Goal: Check status: Check status

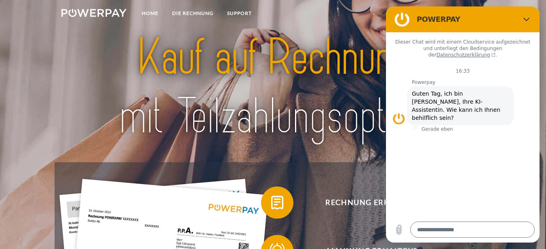
click at [404, 20] on figure at bounding box center [402, 19] width 16 height 16
click at [527, 19] on icon "Schließen" at bounding box center [526, 19] width 6 height 6
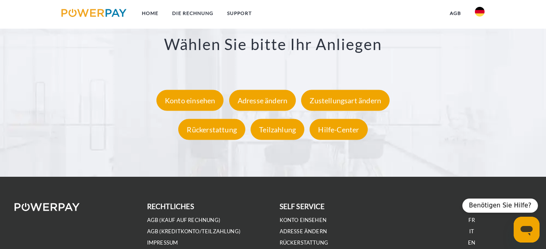
scroll to position [1447, 0]
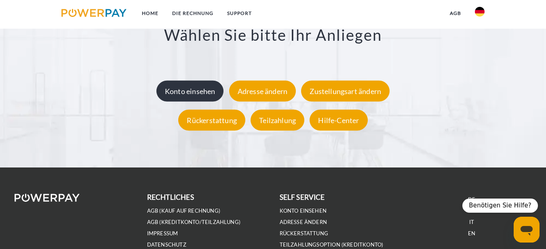
click at [174, 95] on div "Konto einsehen" at bounding box center [189, 91] width 67 height 21
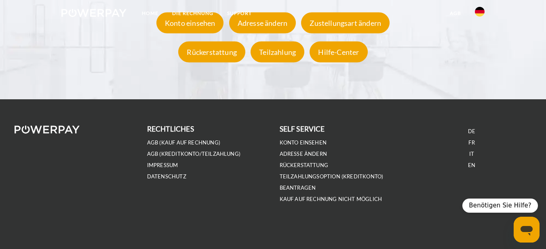
scroll to position [0, 0]
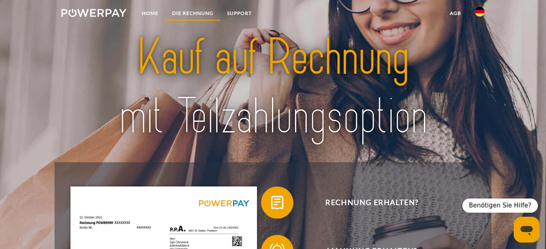
click at [179, 12] on link "DIE RECHNUNG" at bounding box center [192, 13] width 55 height 15
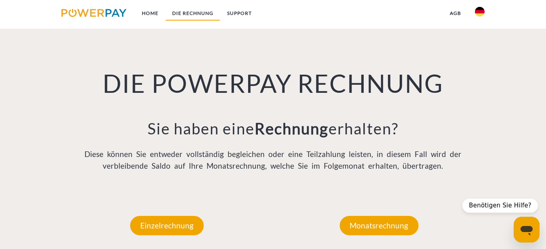
scroll to position [540, 0]
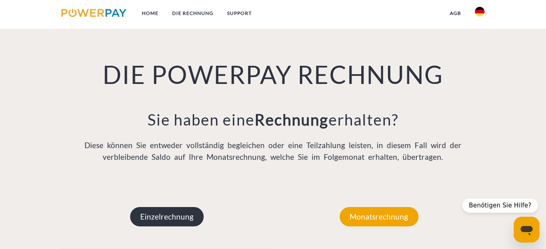
click at [153, 219] on p "Einzelrechnung" at bounding box center [167, 216] width 74 height 19
click at [170, 221] on p "Einzelrechnung" at bounding box center [167, 216] width 74 height 19
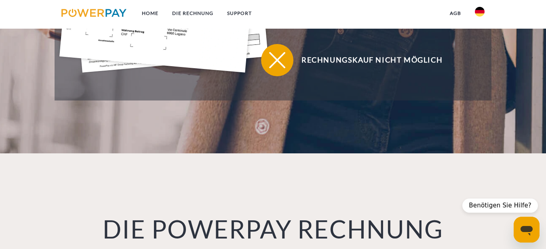
scroll to position [184, 0]
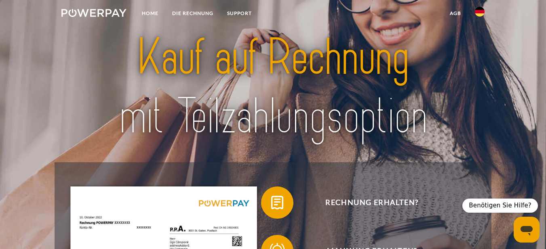
type textarea "*"
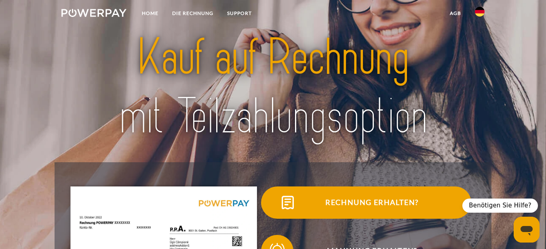
click at [373, 204] on span "Rechnung erhalten?" at bounding box center [372, 203] width 198 height 32
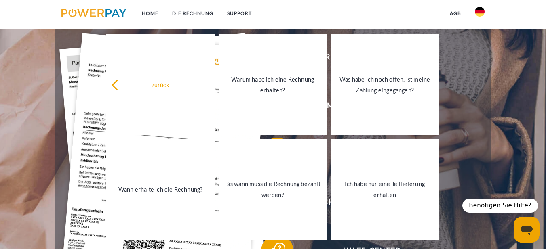
scroll to position [116, 0]
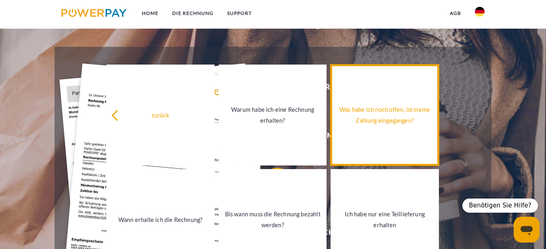
click at [376, 111] on div "Was habe ich noch offen, ist meine Zahlung eingegangen?" at bounding box center [384, 115] width 99 height 22
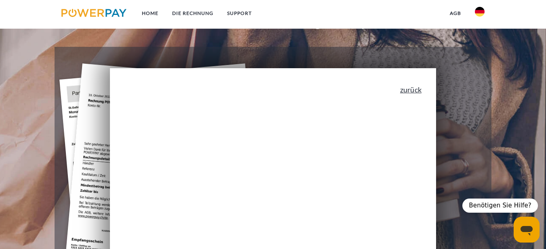
click at [410, 93] on link "zurück" at bounding box center [410, 89] width 21 height 7
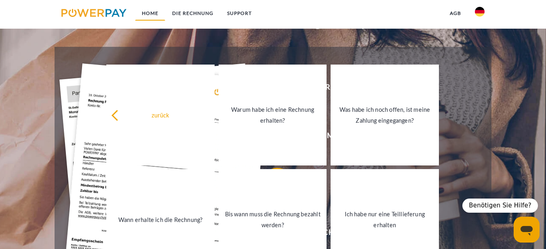
click at [148, 15] on link "Home" at bounding box center [150, 13] width 30 height 15
